Goal: Register for event/course

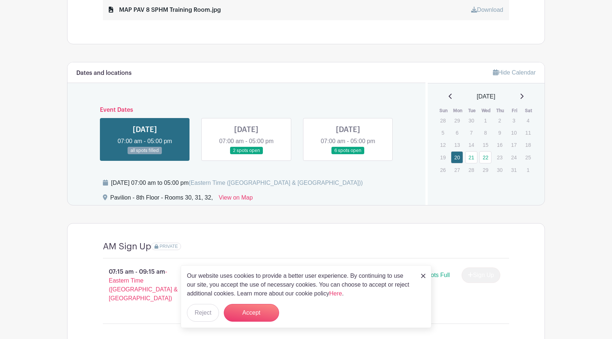
scroll to position [479, 0]
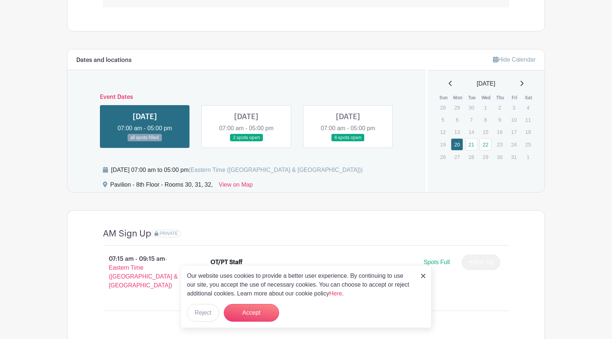
click at [422, 278] on img at bounding box center [423, 276] width 4 height 4
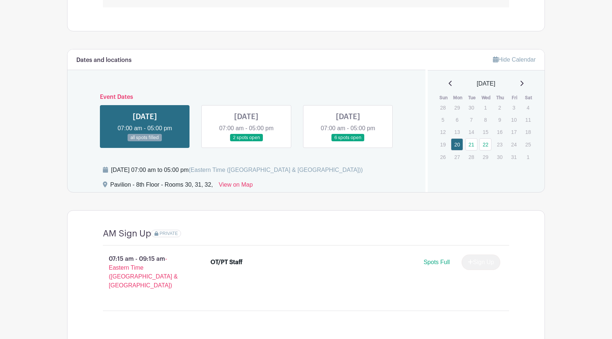
click at [246, 142] on link at bounding box center [246, 142] width 0 height 0
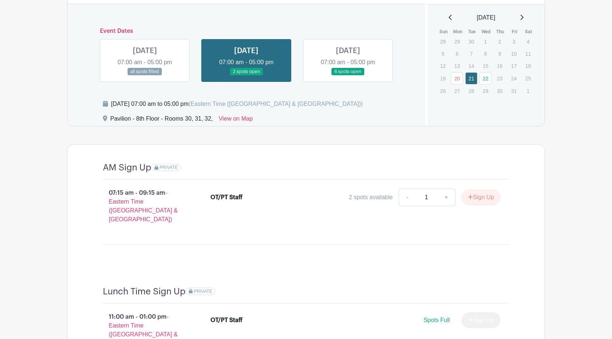
scroll to position [558, 0]
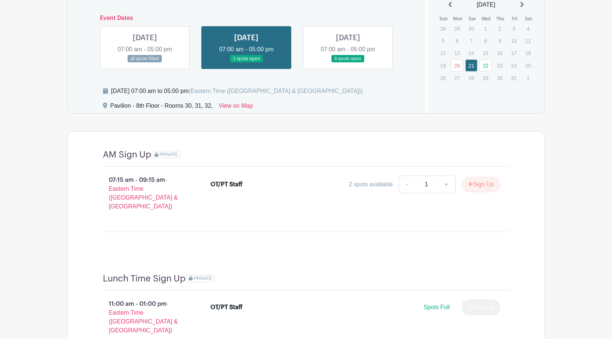
click at [348, 63] on link at bounding box center [348, 63] width 0 height 0
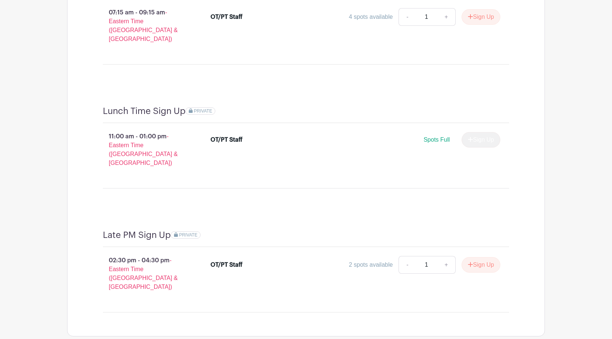
scroll to position [743, 0]
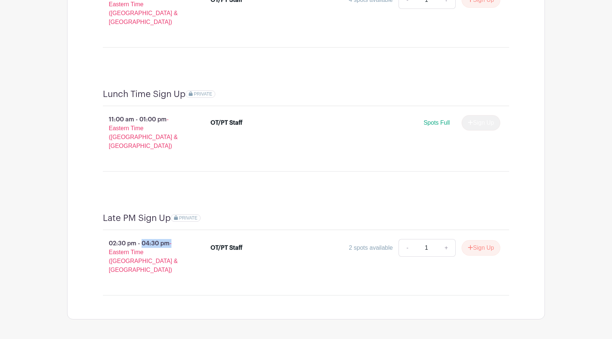
drag, startPoint x: 101, startPoint y: 221, endPoint x: 172, endPoint y: 223, distance: 70.5
click at [172, 236] on p "02:30 pm - 04:30 pm - Eastern Time ([GEOGRAPHIC_DATA] & [GEOGRAPHIC_DATA])" at bounding box center [145, 256] width 108 height 41
drag, startPoint x: 172, startPoint y: 223, endPoint x: 181, endPoint y: 247, distance: 26.0
click at [181, 247] on p "02:30 pm - 04:30 pm - Eastern Time ([GEOGRAPHIC_DATA] & [GEOGRAPHIC_DATA])" at bounding box center [145, 256] width 108 height 41
click at [482, 240] on button "Sign Up" at bounding box center [481, 247] width 39 height 15
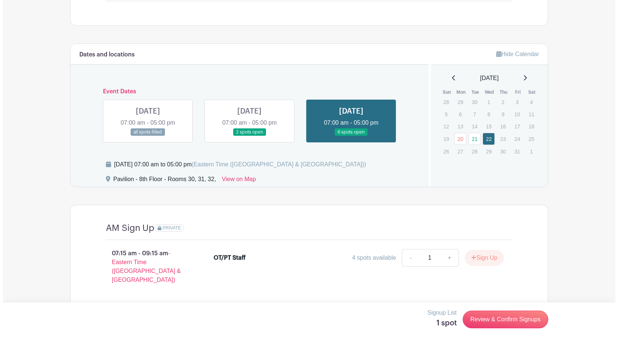
scroll to position [484, 0]
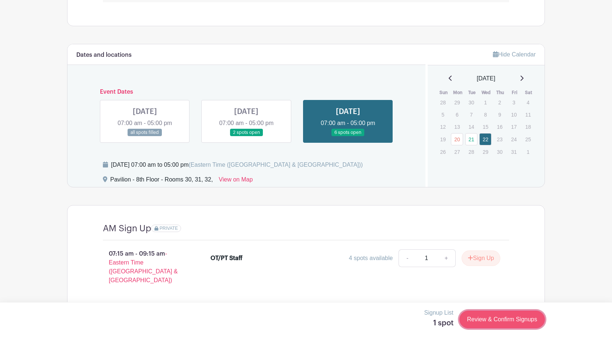
click at [525, 322] on link "Review & Confirm Signups" at bounding box center [502, 319] width 86 height 18
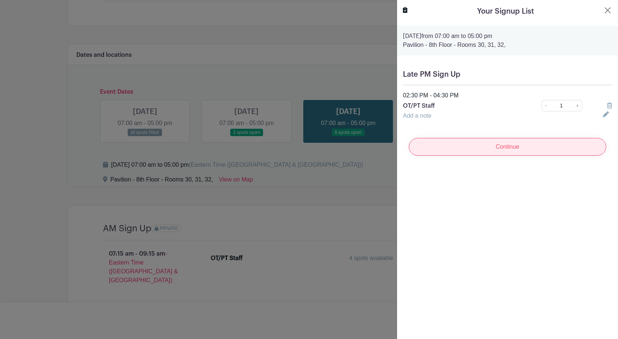
click at [522, 145] on input "Continue" at bounding box center [507, 147] width 197 height 18
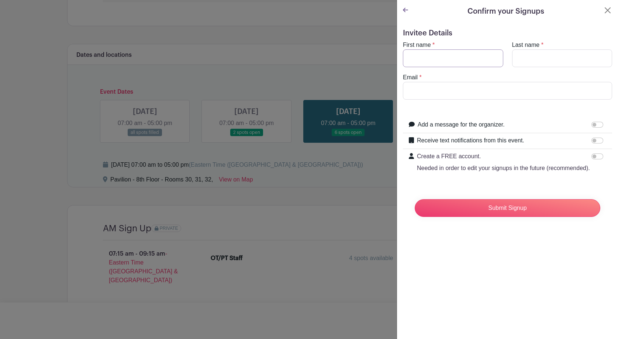
click at [456, 61] on input "First name" at bounding box center [453, 58] width 100 height 18
type input "[PERSON_NAME]"
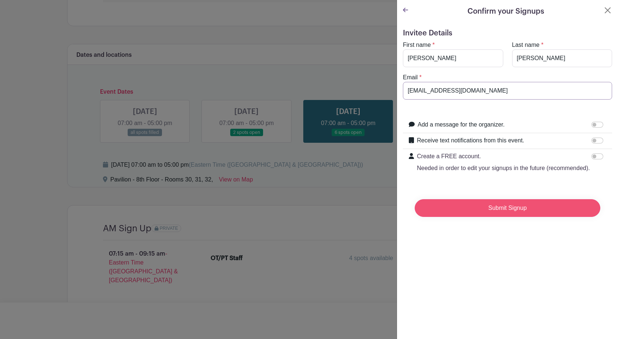
type input "[EMAIL_ADDRESS][DOMAIN_NAME]"
click at [528, 209] on input "Submit Signup" at bounding box center [506, 208] width 185 height 18
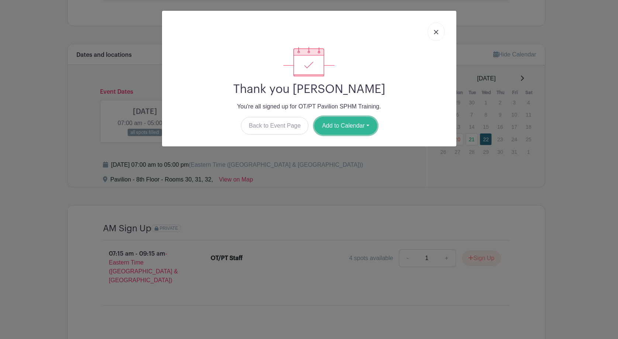
click at [337, 127] on button "Add to Calendar" at bounding box center [345, 126] width 63 height 18
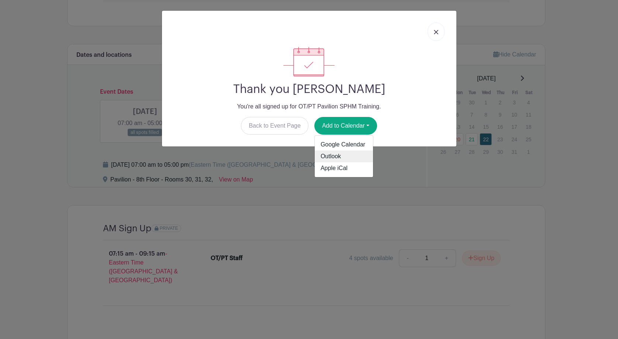
click at [360, 154] on link "Outlook" at bounding box center [343, 156] width 58 height 12
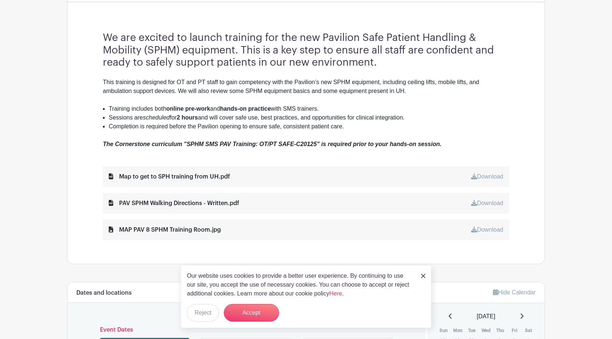
scroll to position [258, 0]
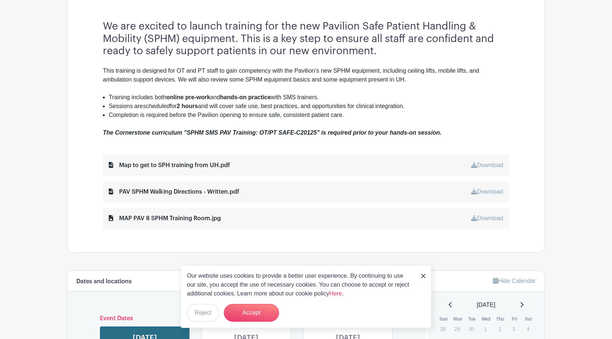
click at [420, 272] on div "Our website uses cookies to provide a better user experience. By continuing to …" at bounding box center [306, 296] width 251 height 63
click at [425, 274] on img at bounding box center [423, 276] width 4 height 4
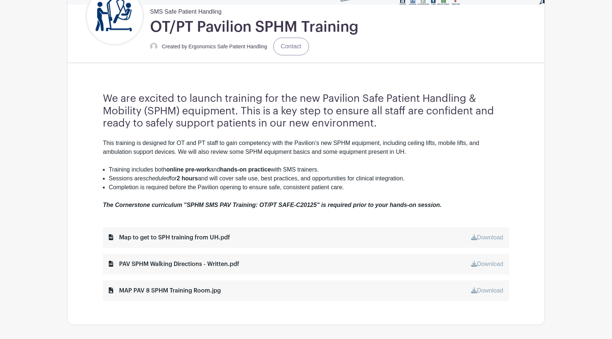
scroll to position [226, 0]
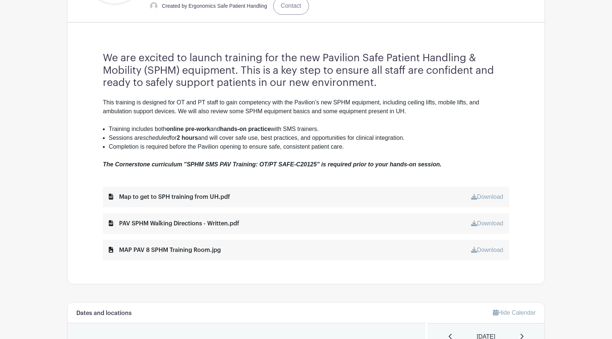
click at [471, 221] on icon at bounding box center [474, 223] width 6 height 6
click at [487, 253] on link "Download" at bounding box center [487, 250] width 32 height 6
click at [369, 87] on h3 "We are excited to launch training for the new Pavilion Safe Patient Handling & …" at bounding box center [306, 70] width 406 height 37
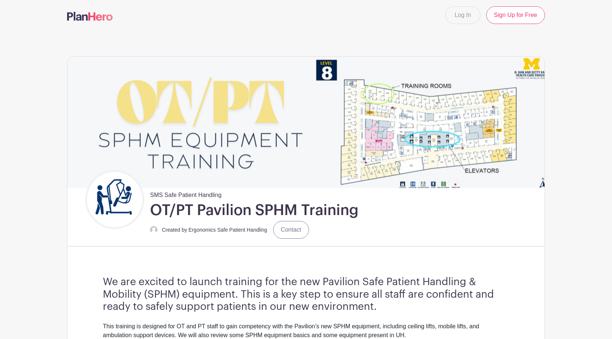
scroll to position [0, 0]
